Goal: Check status: Check status

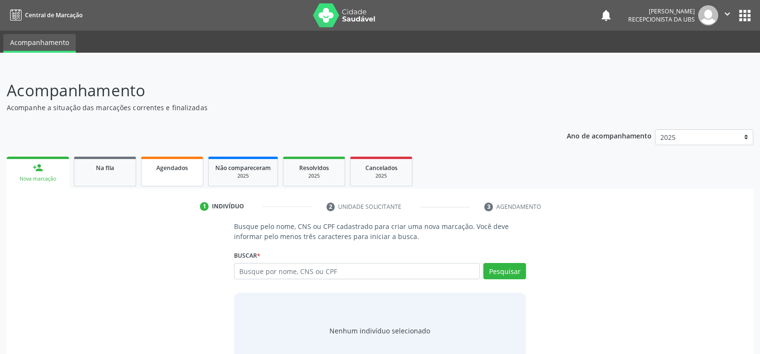
click at [169, 170] on span "Agendados" at bounding box center [172, 168] width 32 height 8
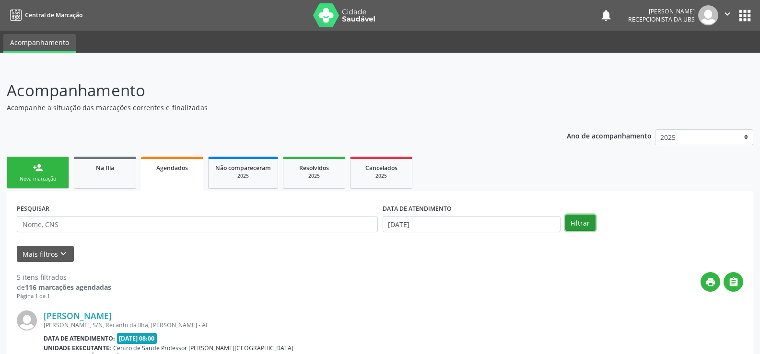
click at [576, 223] on button "Filtrar" at bounding box center [580, 223] width 30 height 16
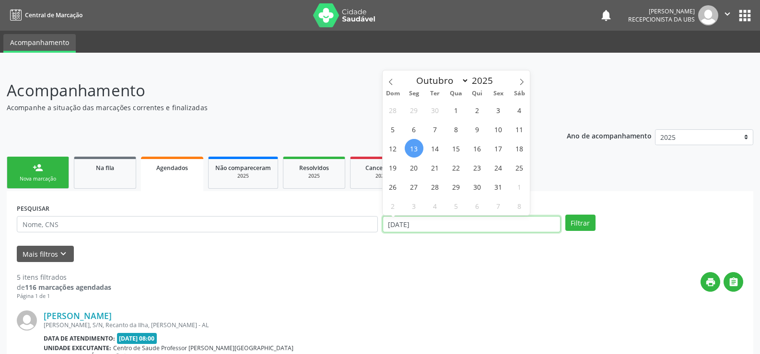
click at [460, 225] on input "[DATE]" at bounding box center [472, 224] width 178 height 16
click at [482, 187] on span "30" at bounding box center [477, 186] width 19 height 19
type input "[DATE]"
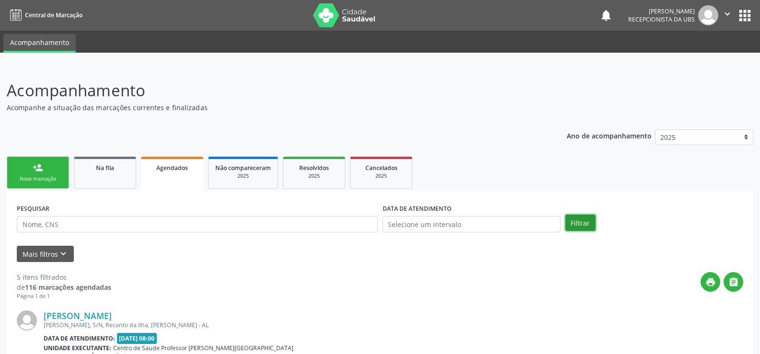
click at [585, 222] on button "Filtrar" at bounding box center [580, 223] width 30 height 16
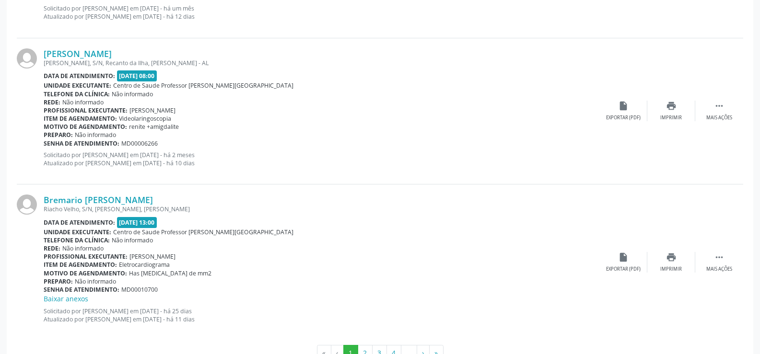
scroll to position [2188, 0]
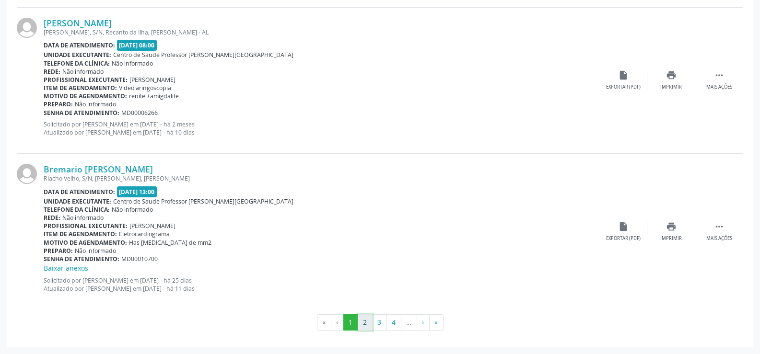
click at [364, 328] on button "2" at bounding box center [365, 322] width 15 height 16
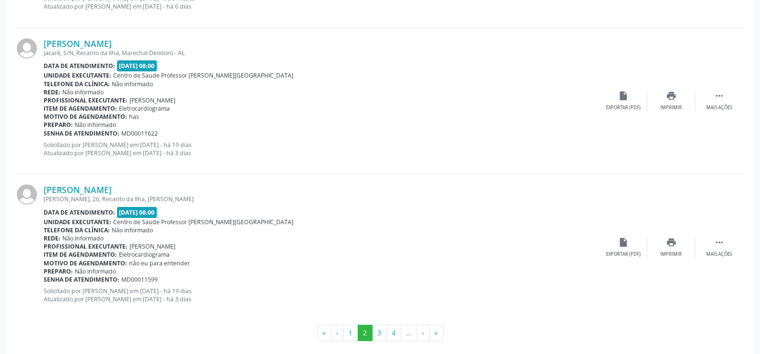
scroll to position [2198, 0]
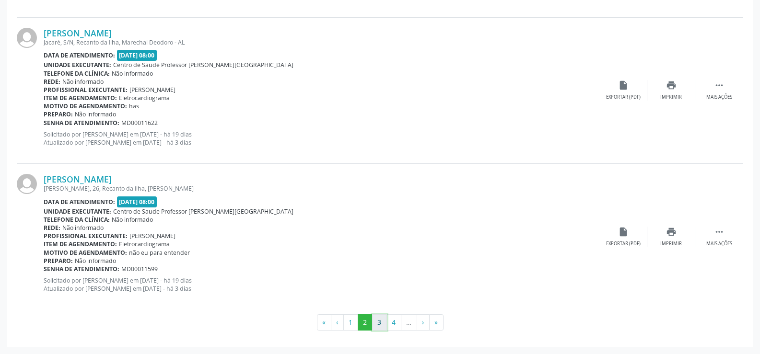
click at [378, 320] on button "3" at bounding box center [379, 322] width 15 height 16
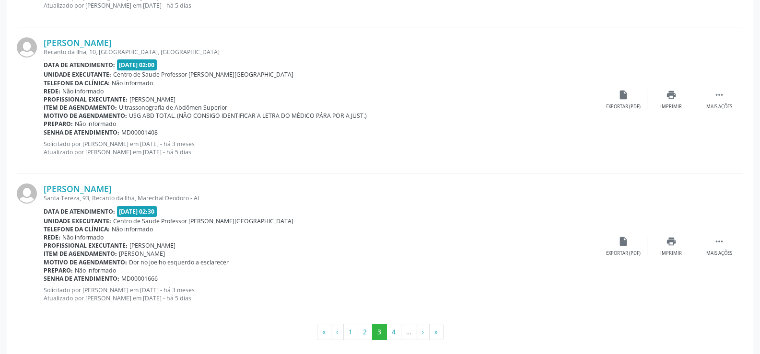
scroll to position [2178, 0]
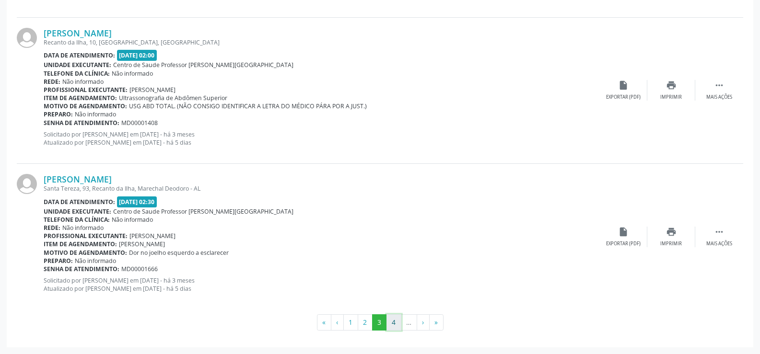
click at [395, 317] on button "4" at bounding box center [393, 322] width 15 height 16
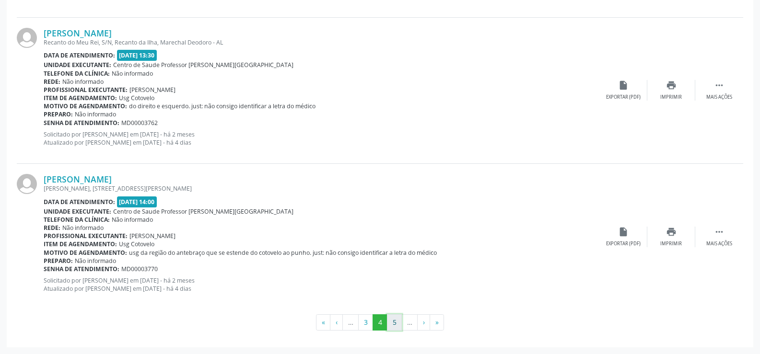
click at [395, 325] on button "5" at bounding box center [394, 322] width 15 height 16
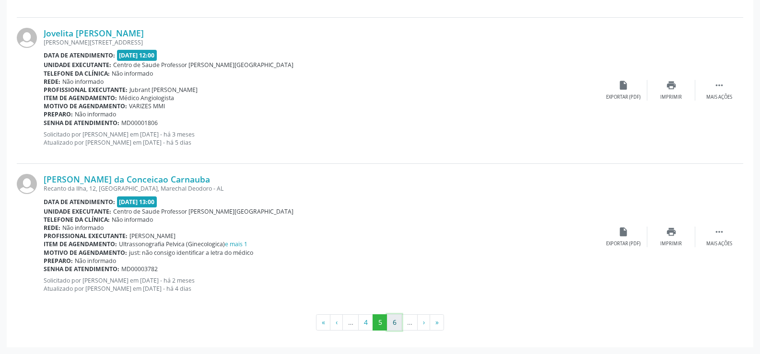
click at [393, 322] on button "6" at bounding box center [394, 322] width 15 height 16
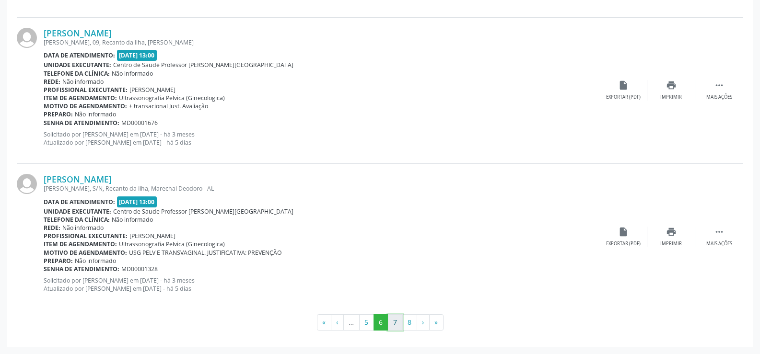
click at [399, 321] on button "7" at bounding box center [395, 322] width 15 height 16
